Goal: Check status: Check status

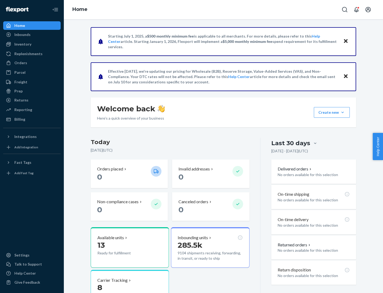
click at [343, 112] on button "Create new Create new inbound Create new order Create new product" at bounding box center [332, 112] width 36 height 11
click at [22, 35] on div "Inbounds" at bounding box center [22, 34] width 16 height 5
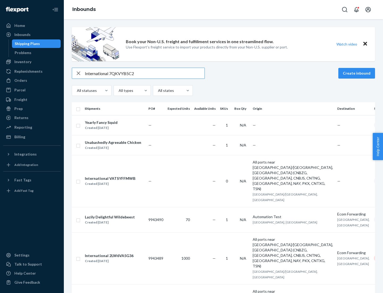
type input "International 7QKVYB5C29"
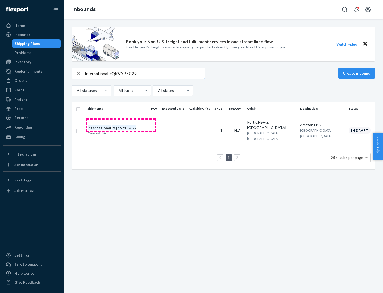
click at [121, 130] on div "Created [DATE]" at bounding box center [112, 132] width 49 height 5
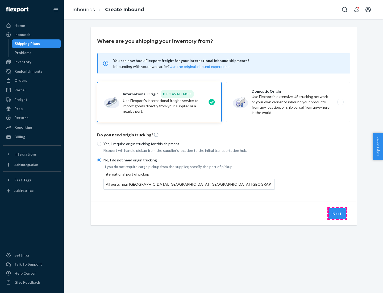
click at [338, 213] on button "Next" at bounding box center [337, 213] width 18 height 11
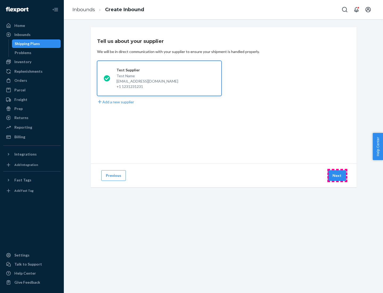
click at [338, 175] on button "Next" at bounding box center [337, 175] width 18 height 11
